Goal: Navigation & Orientation: Understand site structure

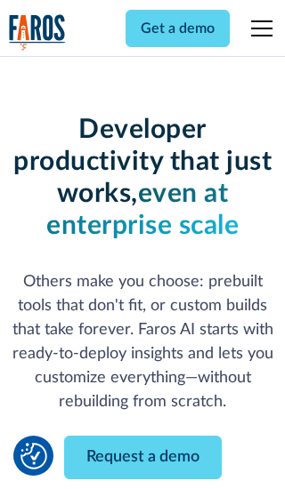
scroll to position [213, 0]
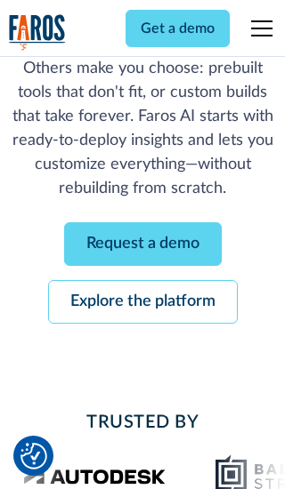
click at [142, 244] on link "Request a demo" at bounding box center [142, 244] width 157 height 44
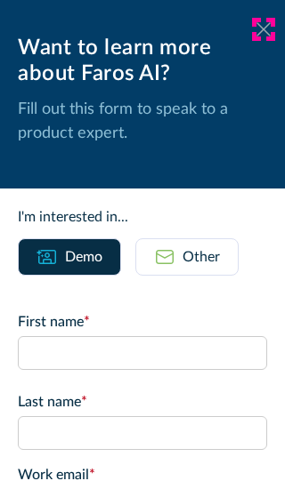
click at [263, 29] on icon at bounding box center [263, 28] width 14 height 13
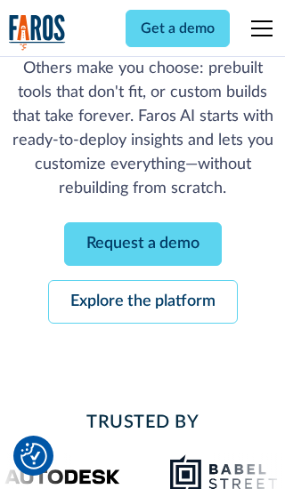
scroll to position [271, 0]
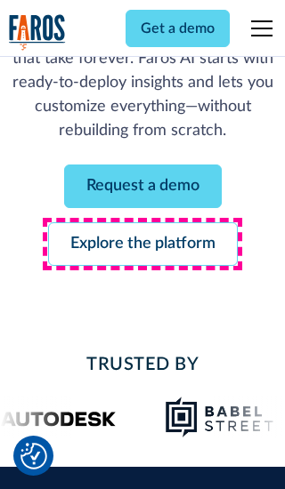
click at [142, 244] on link "Explore the platform" at bounding box center [142, 244] width 189 height 44
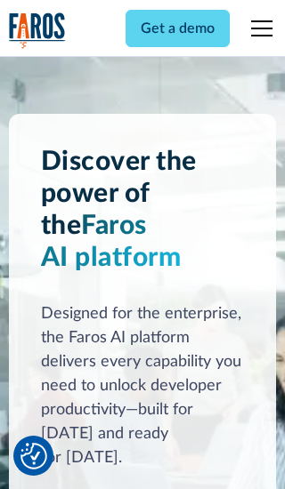
scroll to position [13359, 0]
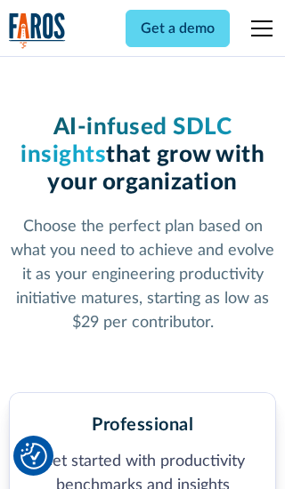
scroll to position [2756, 0]
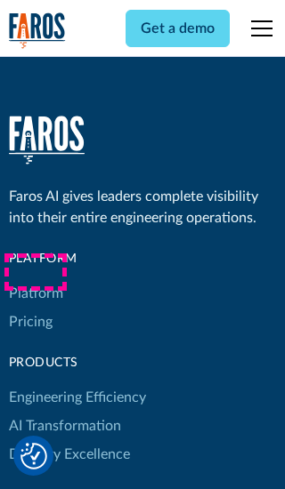
click at [35, 279] on link "Platform" at bounding box center [36, 293] width 54 height 28
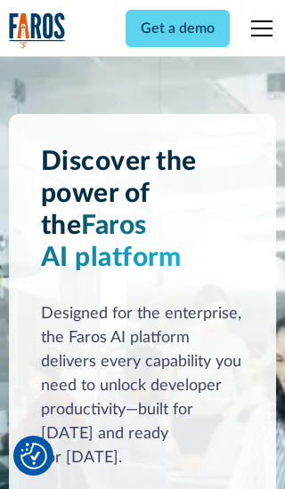
scroll to position [13930, 0]
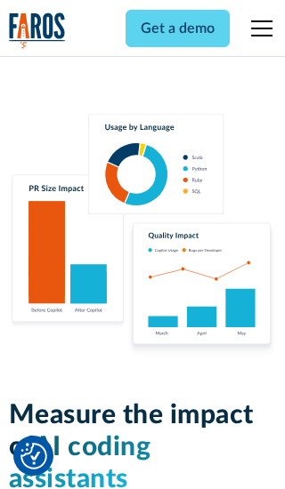
scroll to position [10994, 0]
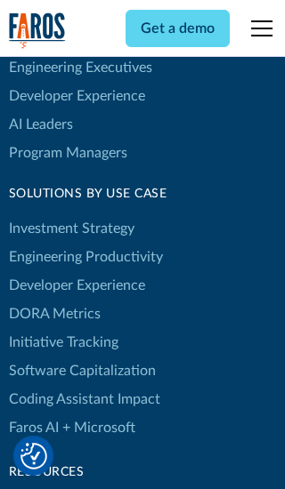
click at [53, 300] on link "DORA Metrics" at bounding box center [55, 314] width 92 height 28
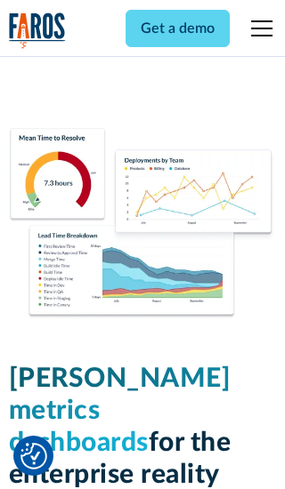
scroll to position [7787, 0]
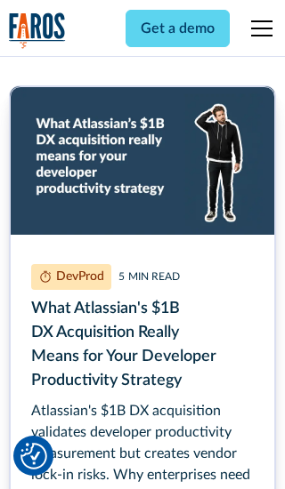
scroll to position [7980, 0]
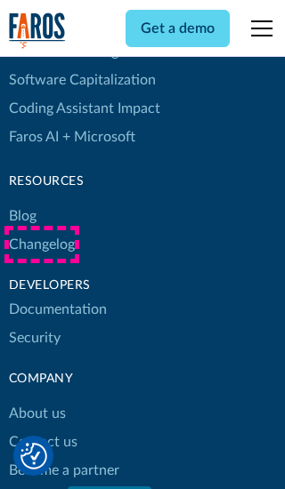
click at [41, 245] on link "Changelog" at bounding box center [42, 244] width 66 height 28
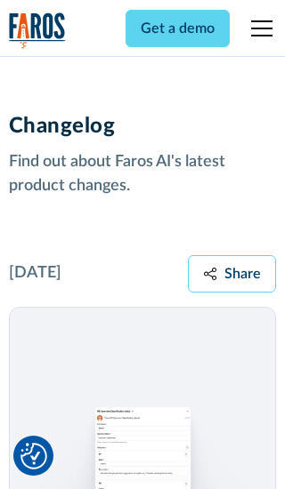
scroll to position [21482, 0]
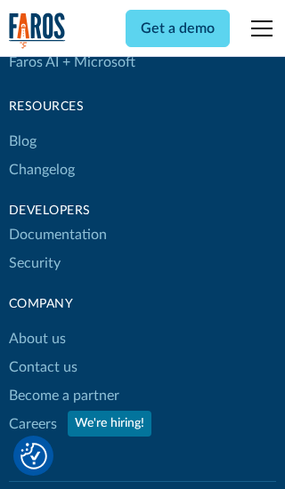
click at [36, 325] on link "About us" at bounding box center [37, 339] width 57 height 28
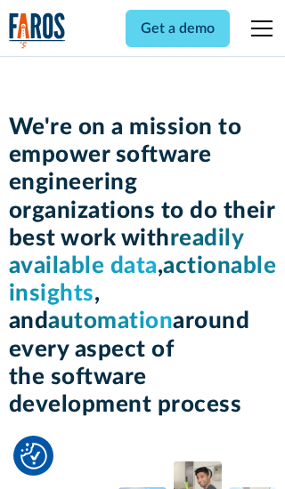
scroll to position [6133, 0]
